Goal: Task Accomplishment & Management: Manage account settings

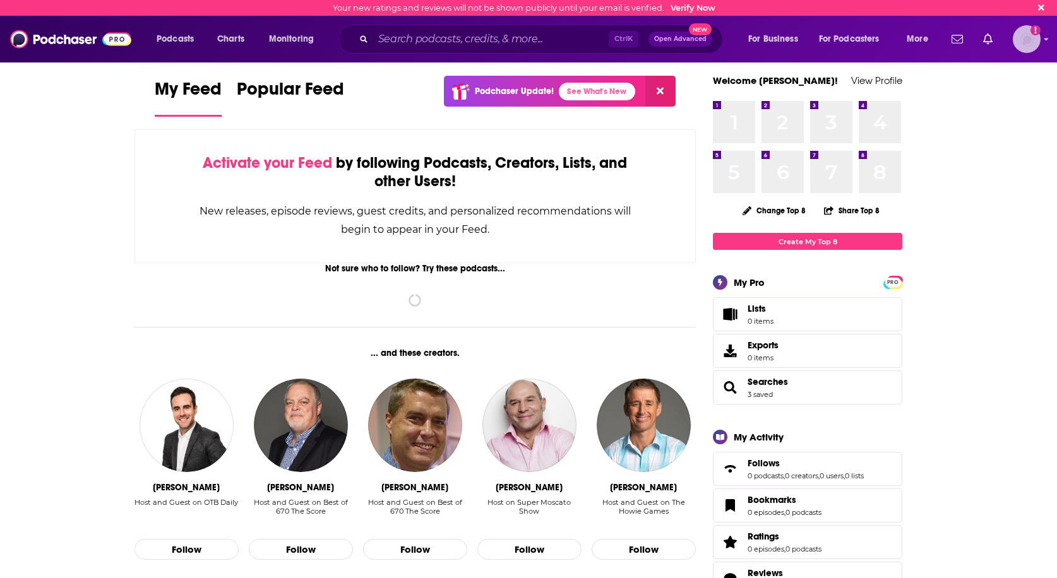
click at [1027, 48] on img "Logged in as workman-publicity" at bounding box center [1027, 39] width 28 height 28
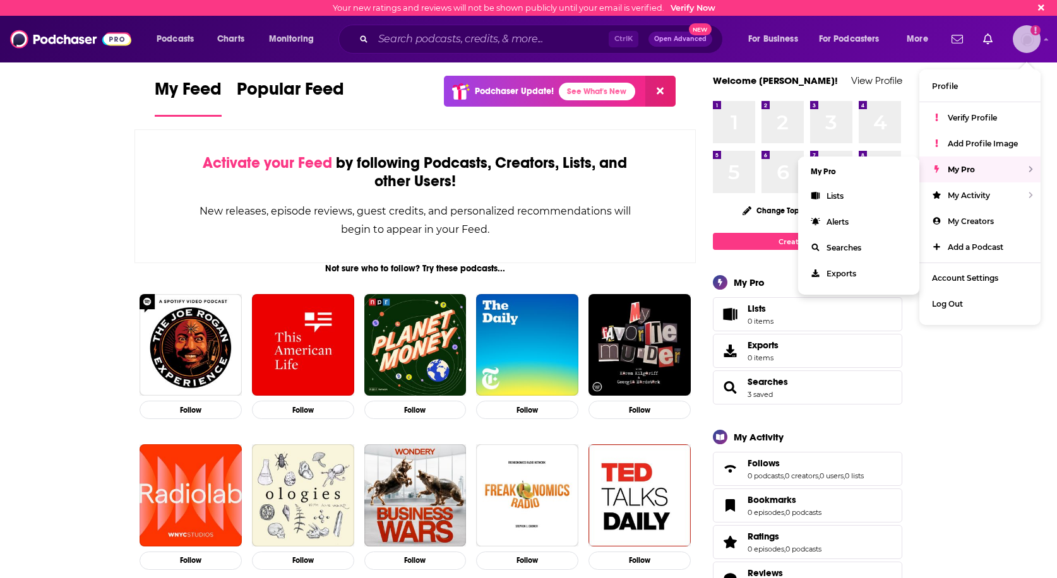
click at [981, 164] on div "My Pro" at bounding box center [979, 170] width 121 height 26
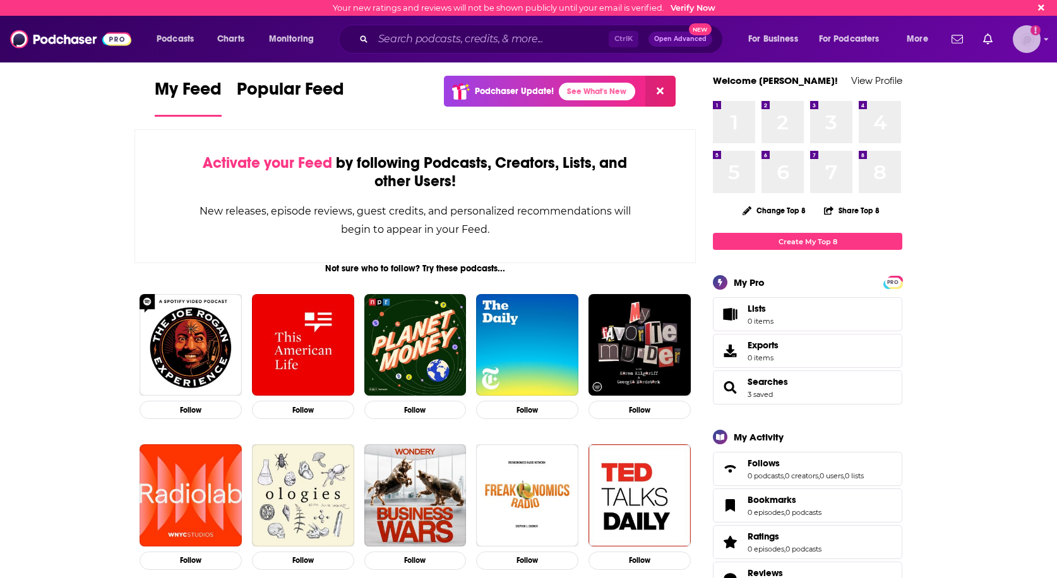
click at [1031, 49] on img "Logged in as workman-publicity" at bounding box center [1027, 39] width 28 height 28
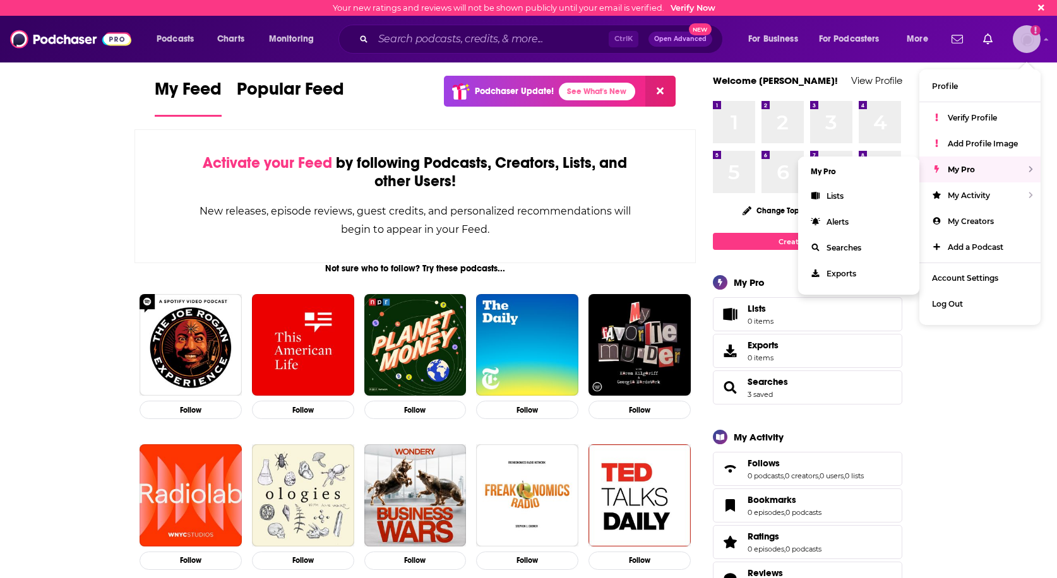
click at [971, 170] on span "My Pro" at bounding box center [961, 169] width 27 height 9
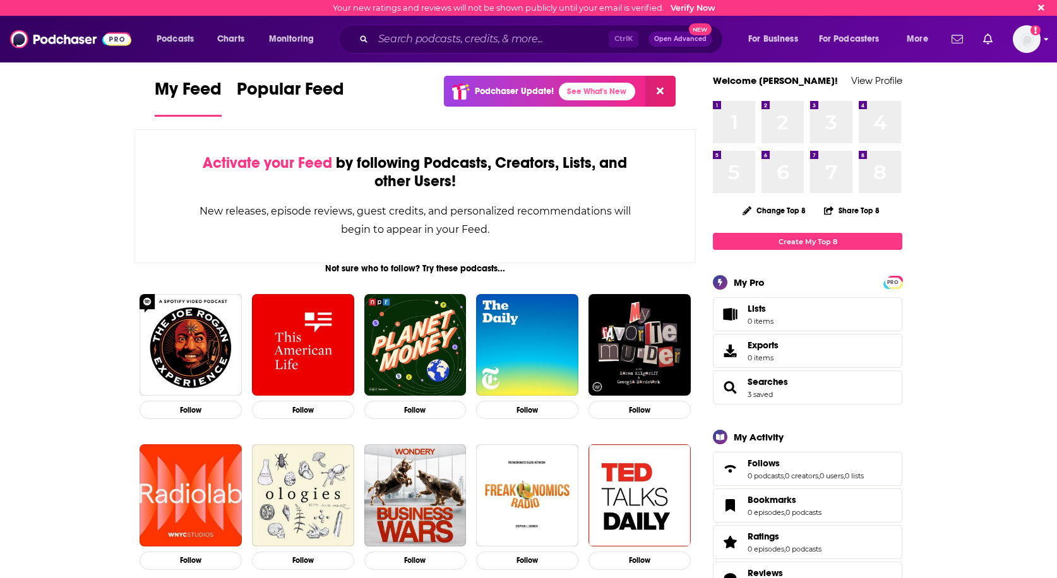
click at [1027, 24] on div "Podcasts Charts Monitoring Ctrl K Open Advanced New For Business For Podcasters…" at bounding box center [528, 39] width 1057 height 47
click at [1027, 30] on img "Logged in as workman-publicity" at bounding box center [1027, 39] width 28 height 28
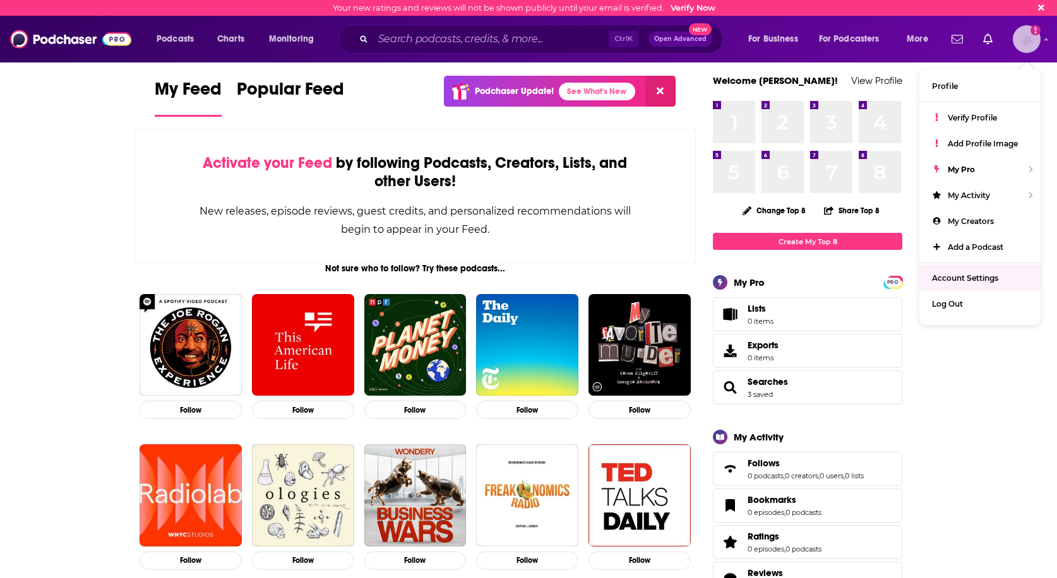
click at [962, 275] on span "Account Settings" at bounding box center [965, 277] width 66 height 9
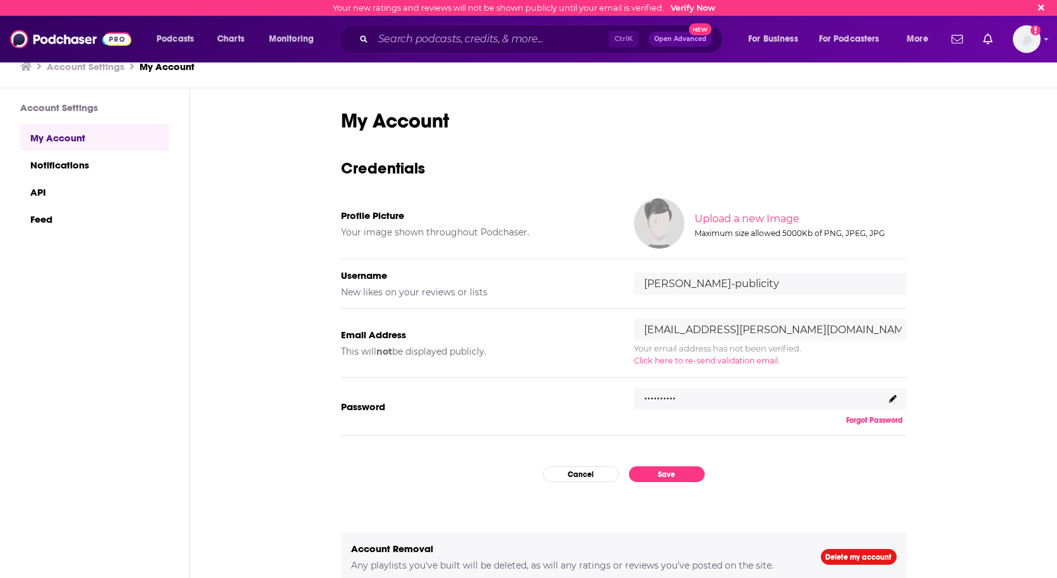
click at [675, 361] on span "Click here to re-send validation email" at bounding box center [706, 360] width 144 height 9
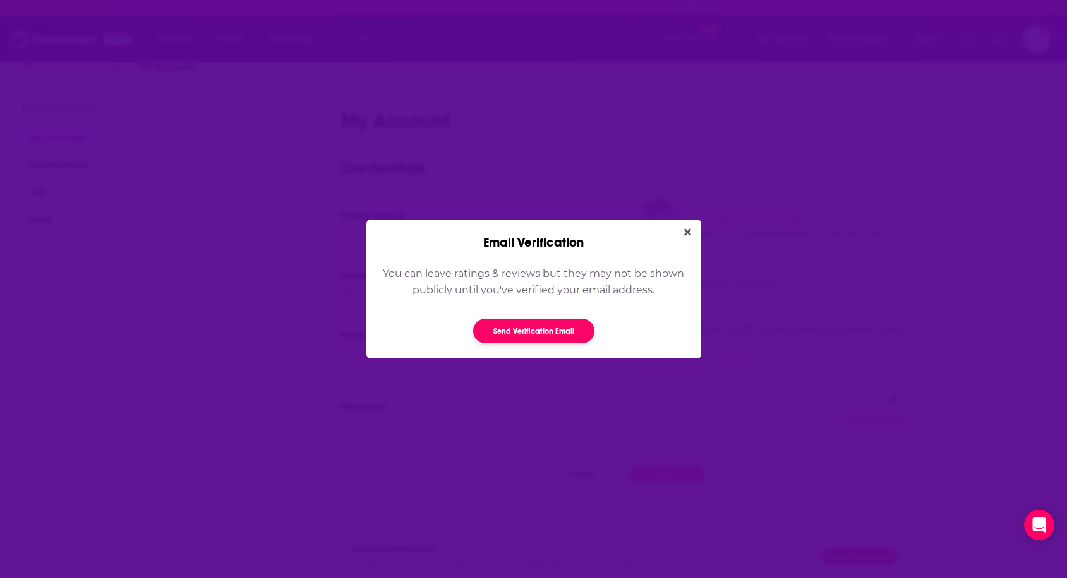
click at [508, 333] on button "Send Verification Email" at bounding box center [533, 331] width 121 height 25
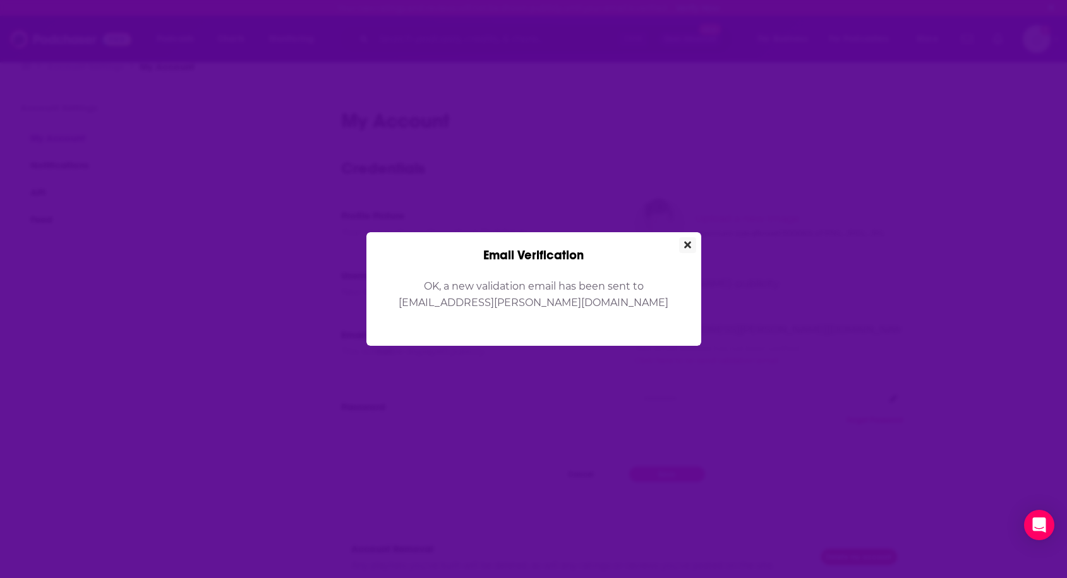
click at [690, 248] on icon "Close" at bounding box center [687, 244] width 7 height 7
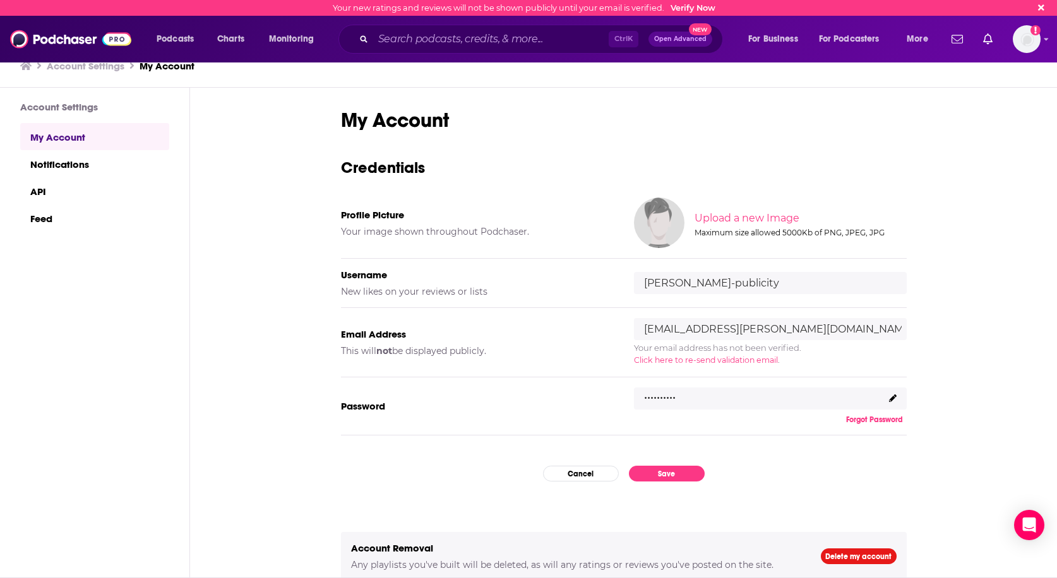
click at [889, 399] on icon at bounding box center [893, 399] width 8 height 8
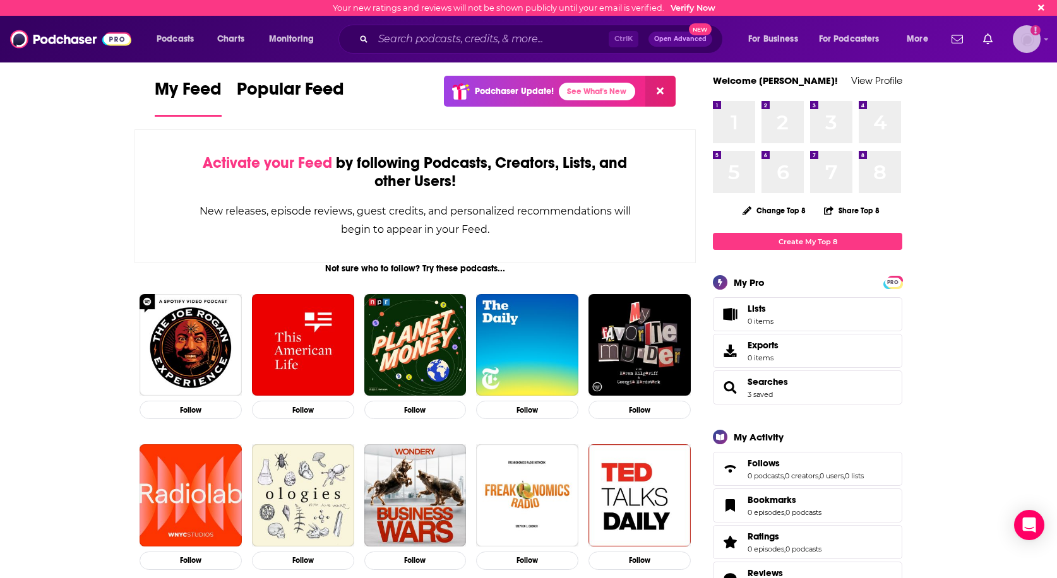
click at [1036, 47] on img "Logged in as workman-publicity" at bounding box center [1027, 39] width 28 height 28
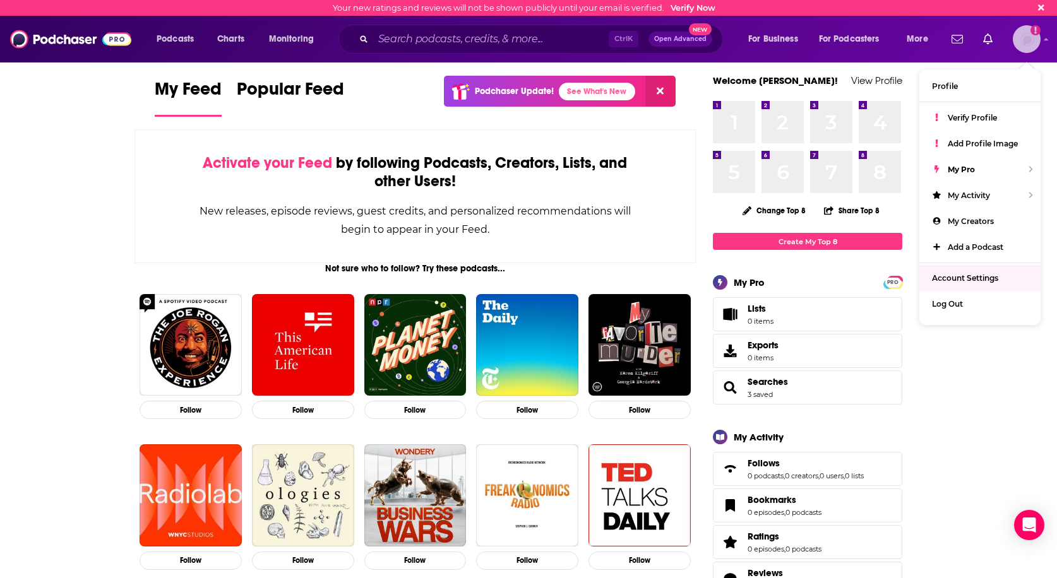
click at [965, 275] on span "Account Settings" at bounding box center [965, 277] width 66 height 9
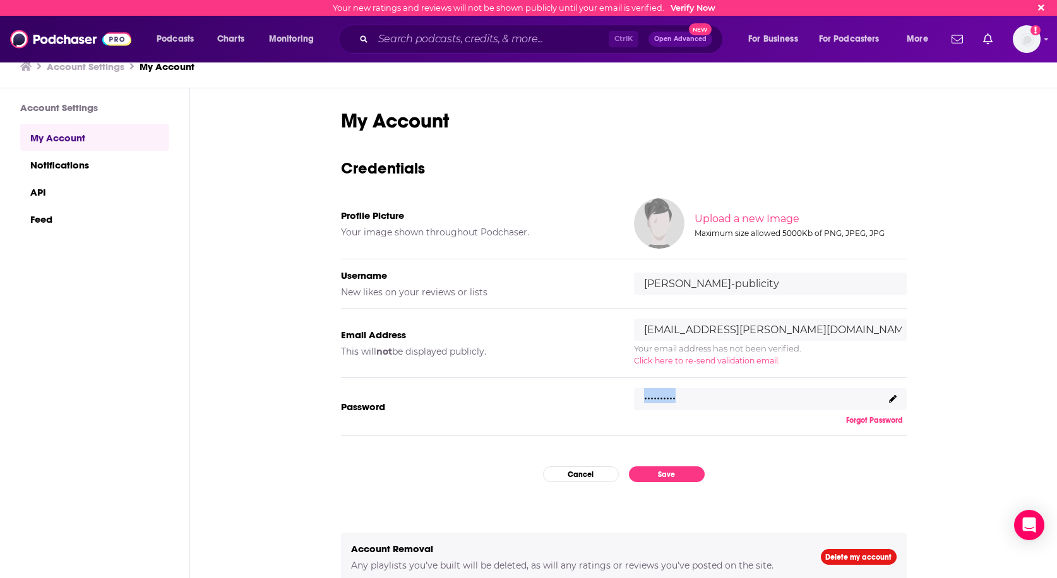
drag, startPoint x: 638, startPoint y: 398, endPoint x: 674, endPoint y: 403, distance: 36.3
click at [674, 403] on div ".........." at bounding box center [770, 399] width 273 height 23
drag, startPoint x: 674, startPoint y: 403, endPoint x: 537, endPoint y: 393, distance: 137.4
click at [538, 393] on div "Password .......... Forgot Password" at bounding box center [624, 407] width 566 height 59
click at [856, 422] on button "Forgot Password" at bounding box center [874, 420] width 64 height 10
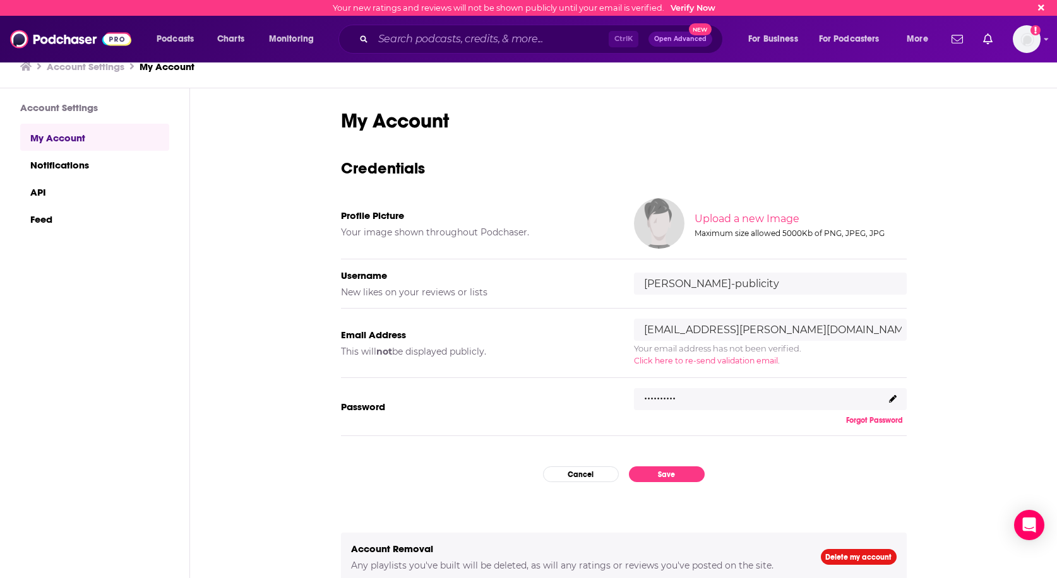
click at [704, 359] on span "Click here to re-send validation email" at bounding box center [706, 360] width 144 height 9
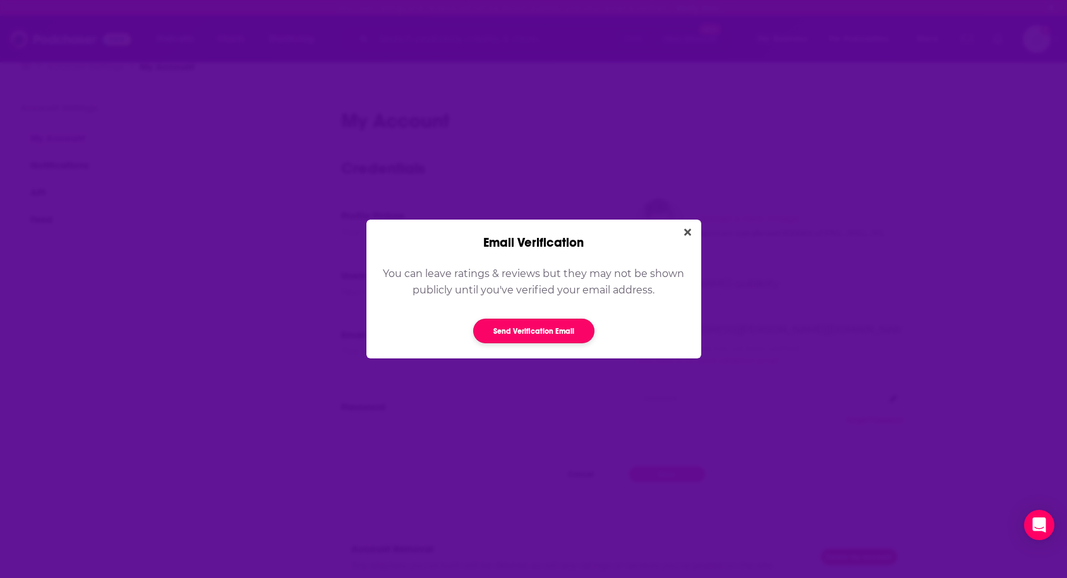
click at [511, 333] on button "Send Verification Email" at bounding box center [533, 331] width 121 height 25
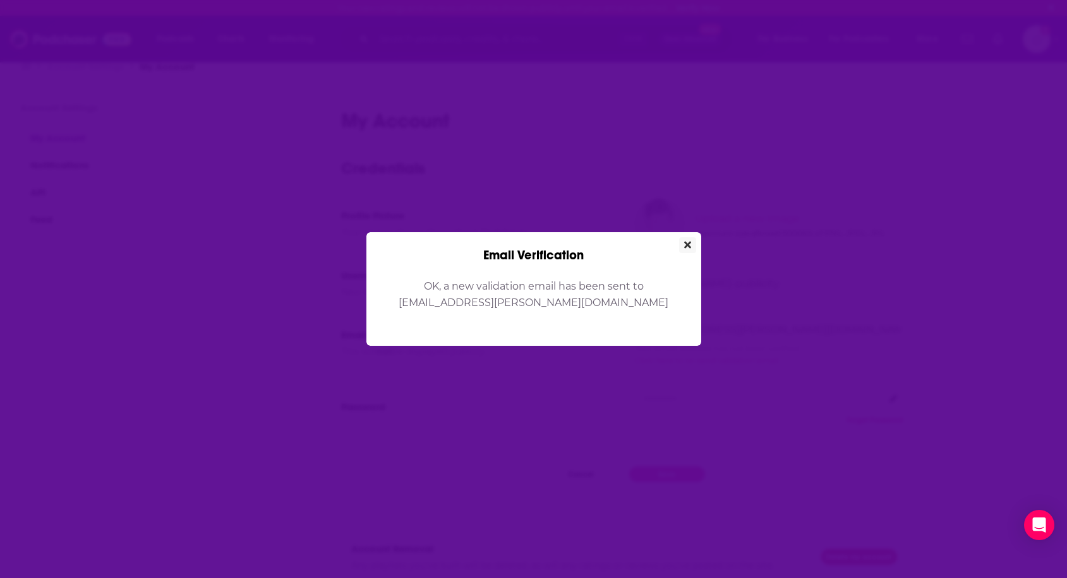
click at [685, 246] on icon "Close" at bounding box center [687, 244] width 7 height 7
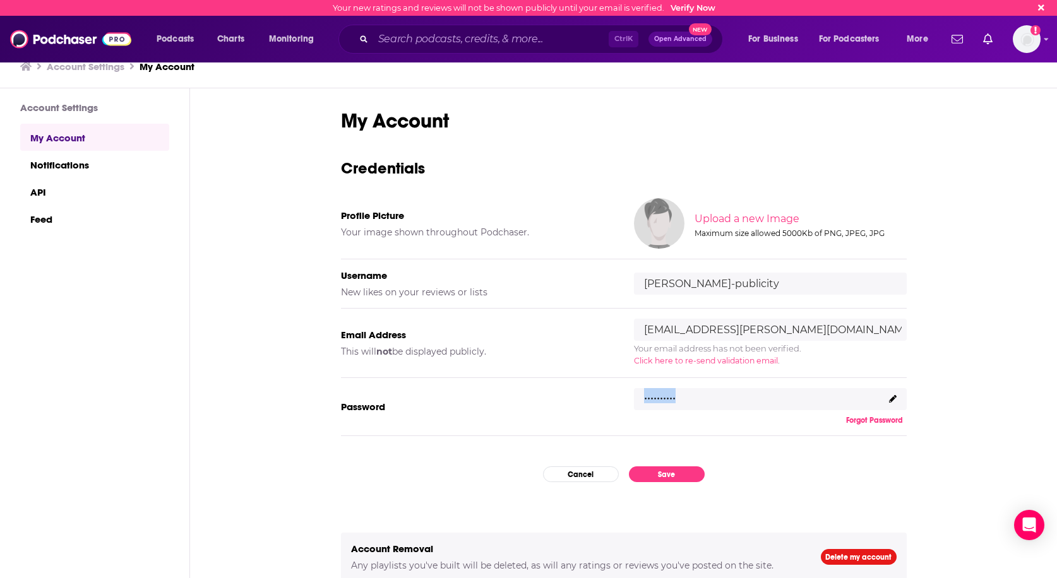
drag, startPoint x: 672, startPoint y: 398, endPoint x: 635, endPoint y: 399, distance: 36.6
click at [635, 399] on div ".........." at bounding box center [770, 399] width 273 height 23
drag, startPoint x: 635, startPoint y: 399, endPoint x: 654, endPoint y: 399, distance: 18.3
click at [654, 399] on p ".........." at bounding box center [660, 394] width 32 height 18
drag, startPoint x: 682, startPoint y: 397, endPoint x: 626, endPoint y: 397, distance: 56.2
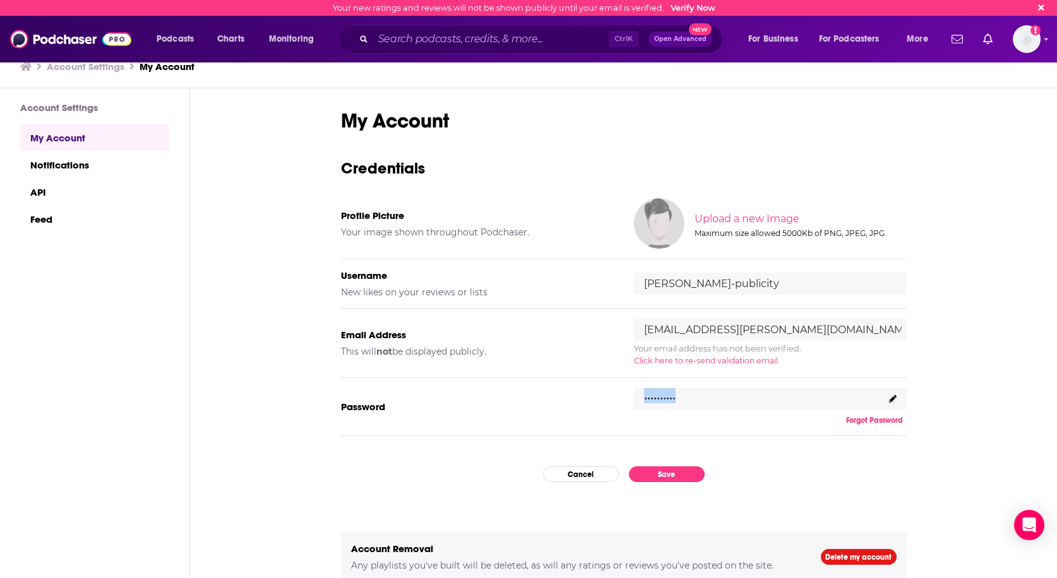
click at [626, 397] on div "Password .......... Forgot Password" at bounding box center [624, 407] width 566 height 59
drag, startPoint x: 626, startPoint y: 397, endPoint x: 546, endPoint y: 390, distance: 79.9
click at [546, 390] on div "Password .......... Forgot Password" at bounding box center [624, 407] width 566 height 59
click at [529, 393] on div "Password .......... Forgot Password" at bounding box center [624, 407] width 566 height 59
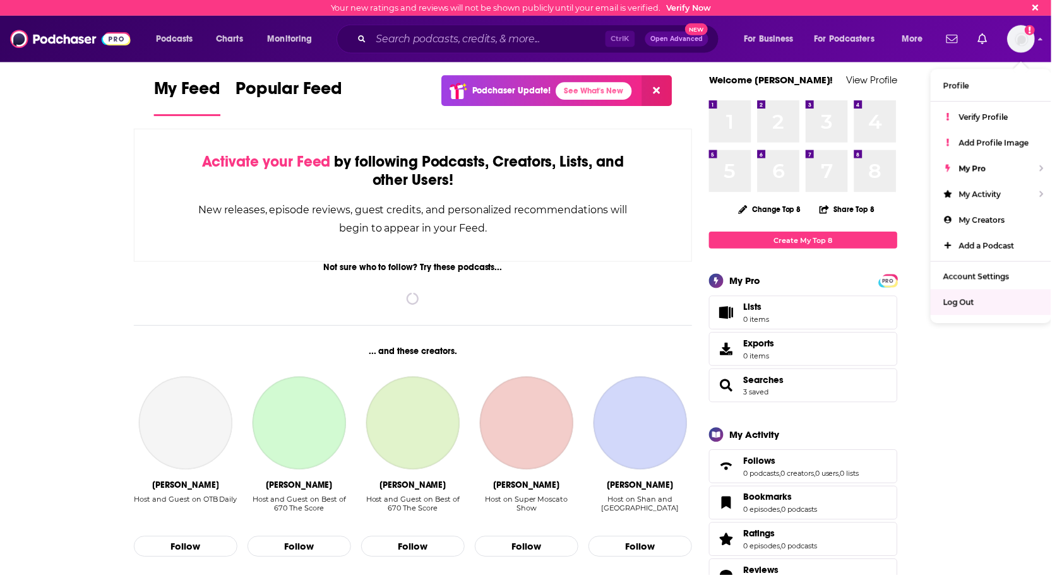
click at [960, 308] on span "Log Out" at bounding box center [963, 303] width 31 height 9
